Goal: Information Seeking & Learning: Learn about a topic

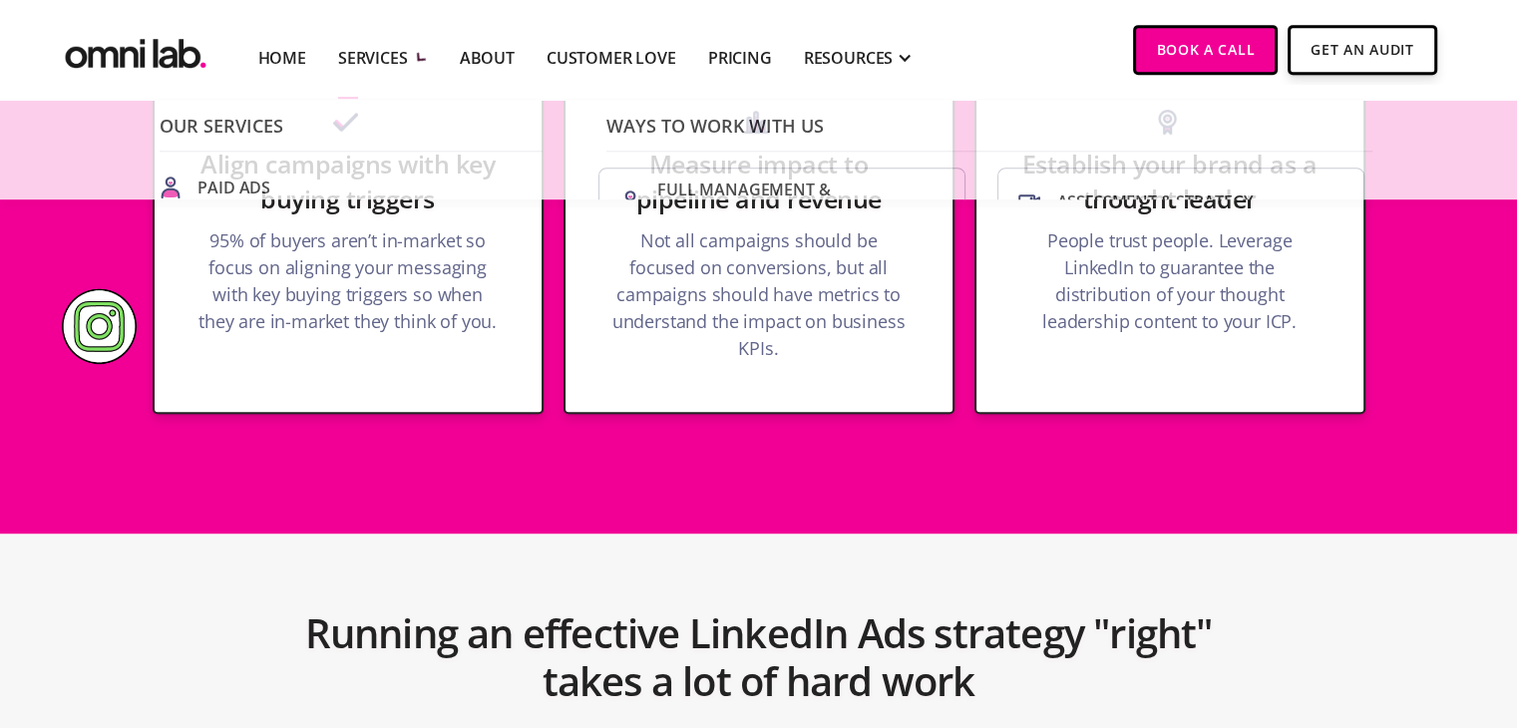
click at [383, 74] on div "SERVICES" at bounding box center [383, 57] width 90 height 83
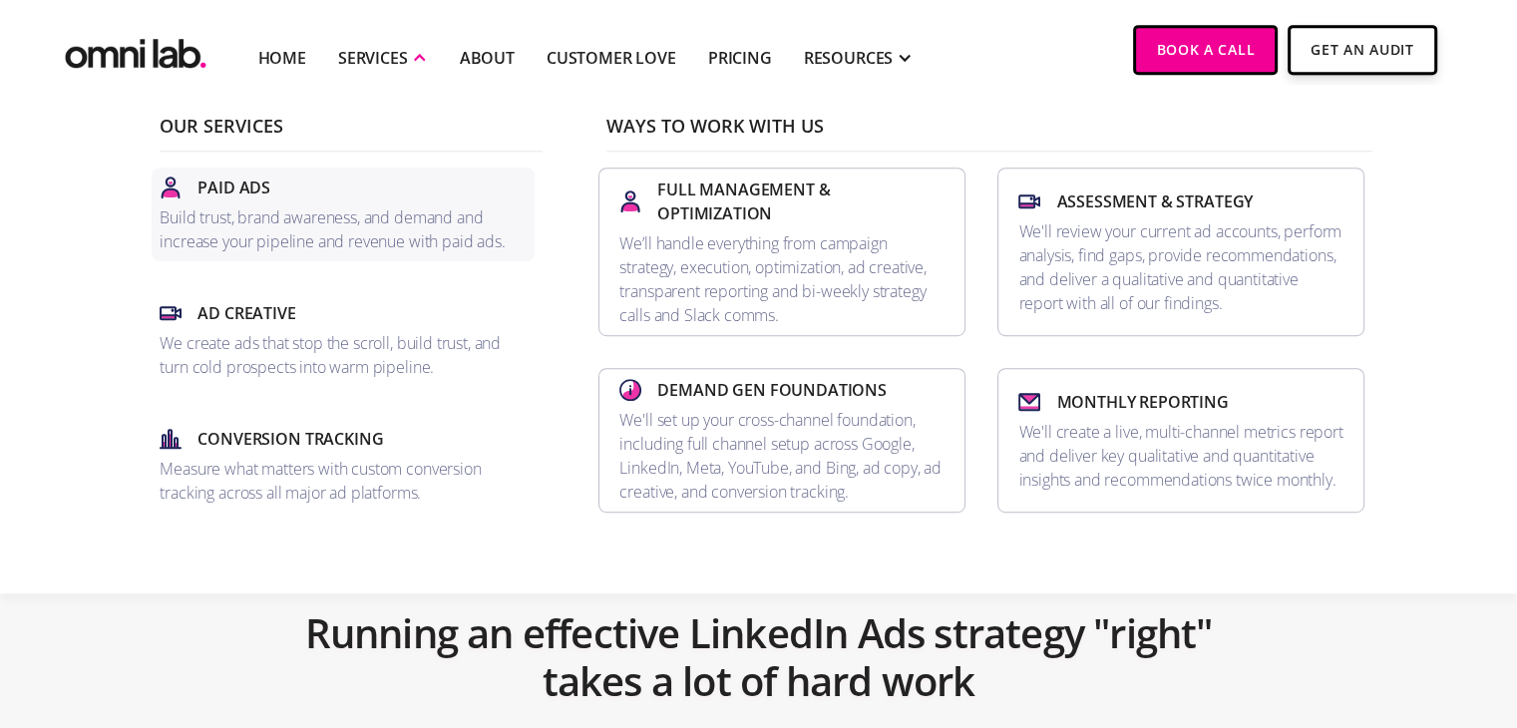
click at [295, 210] on p "Build trust, brand awareness, and demand and increase your pipeline and revenue…" at bounding box center [343, 230] width 367 height 48
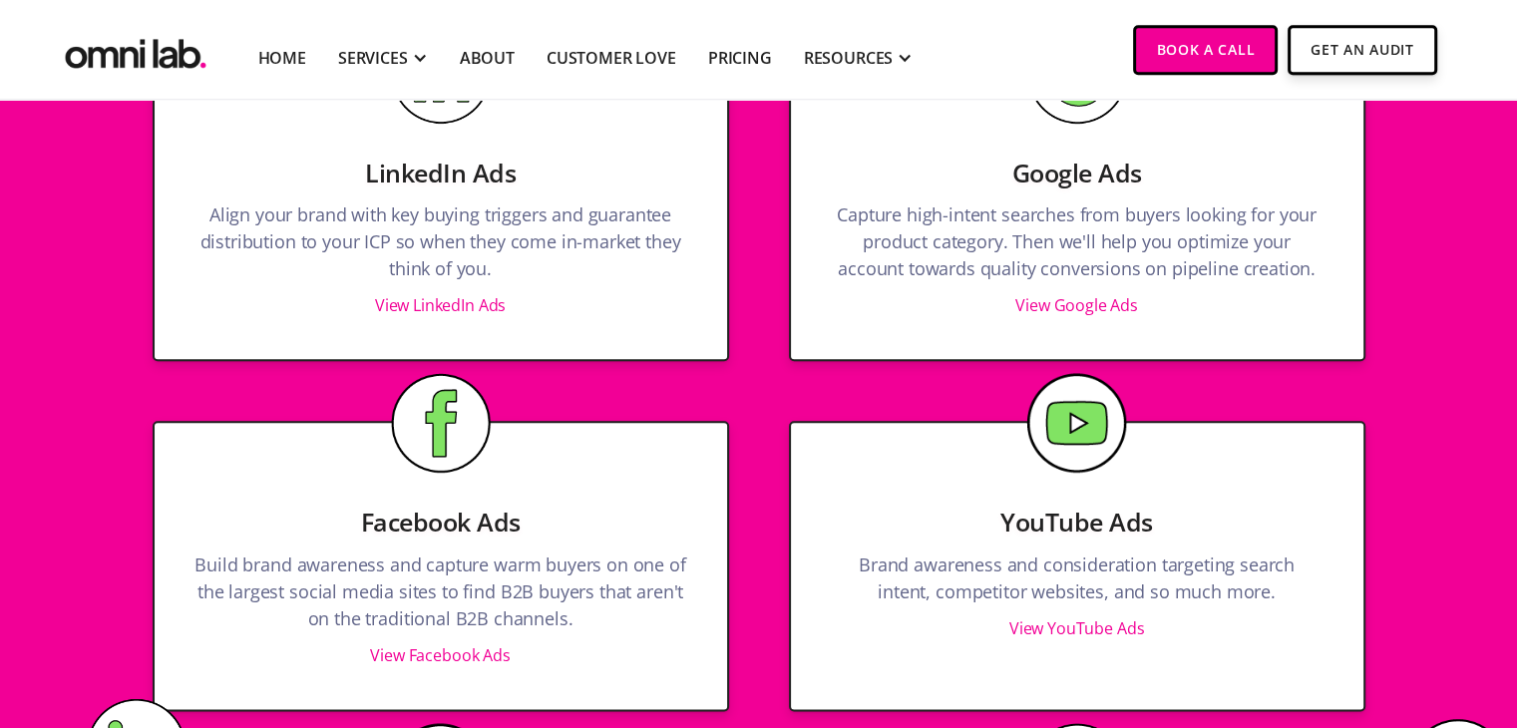
scroll to position [1895, 0]
